Goal: Find specific page/section: Find specific page/section

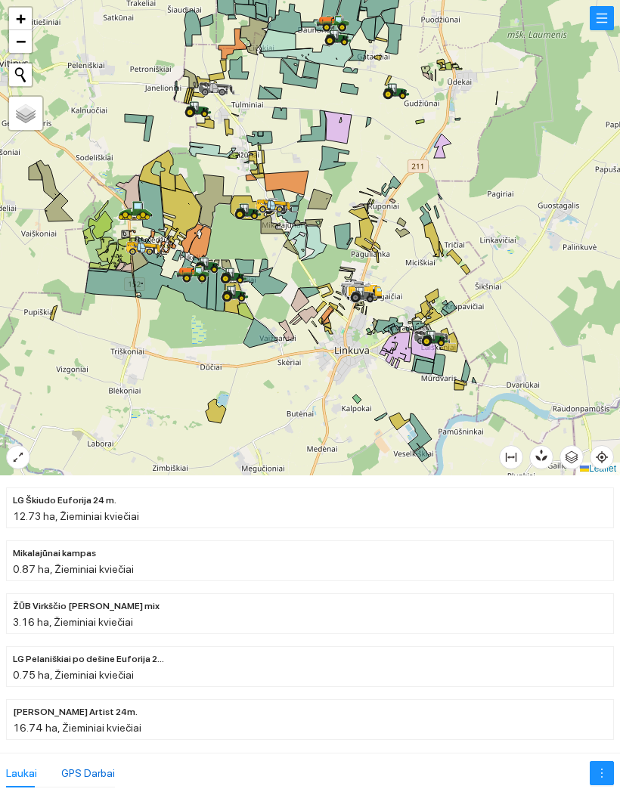
click at [91, 765] on div "GPS Darbai" at bounding box center [88, 773] width 54 height 17
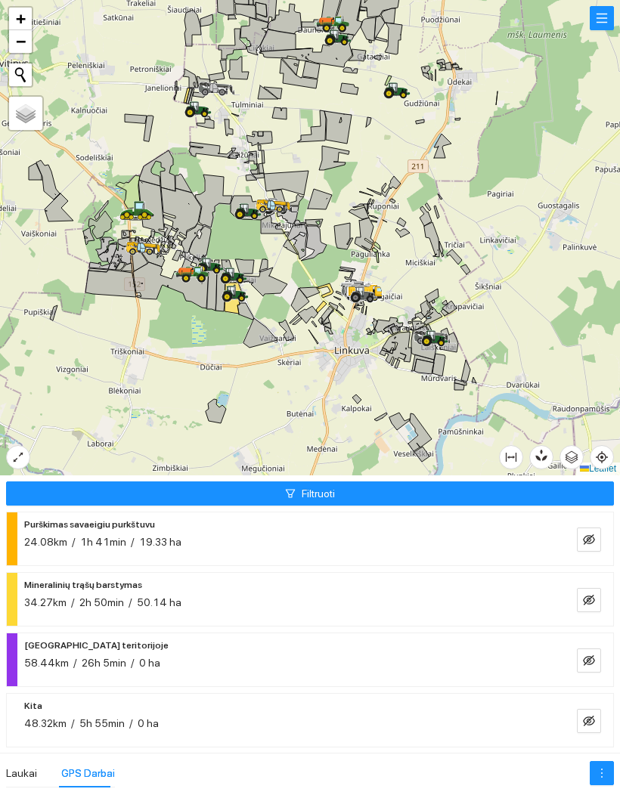
click at [590, 534] on span "eye-invisible" at bounding box center [589, 541] width 12 height 14
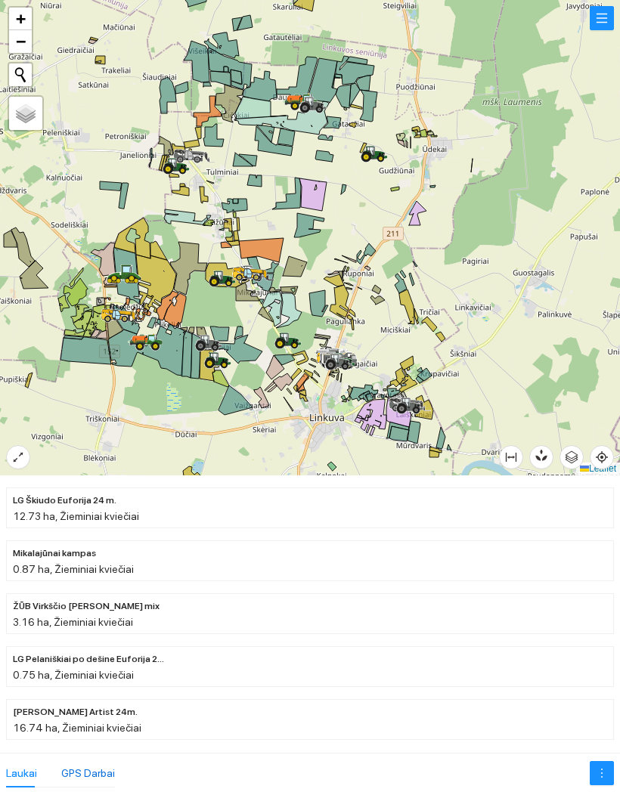
click at [88, 765] on div "GPS Darbai" at bounding box center [88, 773] width 54 height 17
